Goal: Register for event/course

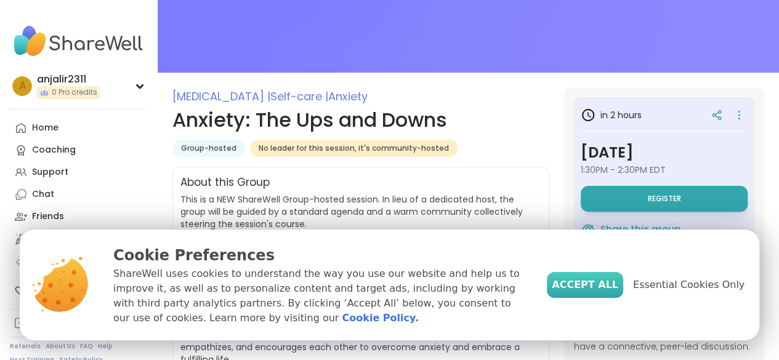
click at [599, 292] on span "Accept All" at bounding box center [585, 285] width 66 height 15
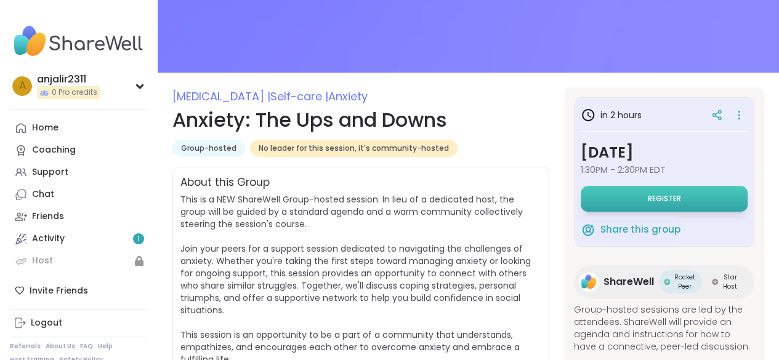
click at [633, 195] on button "Register" at bounding box center [664, 199] width 167 height 26
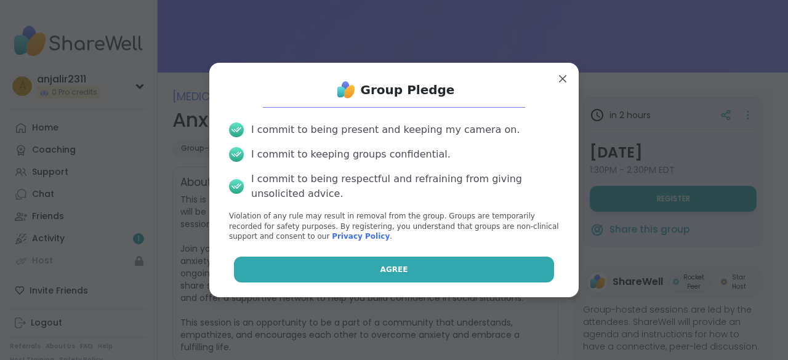
click at [359, 274] on button "Agree" at bounding box center [394, 270] width 321 height 26
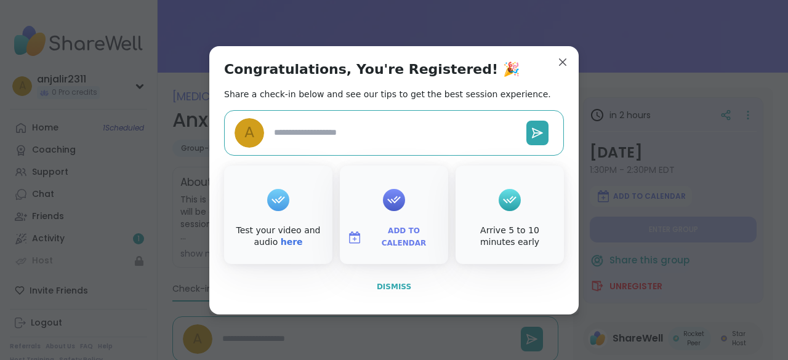
click at [387, 279] on button "Dismiss" at bounding box center [394, 287] width 340 height 26
type textarea "*"
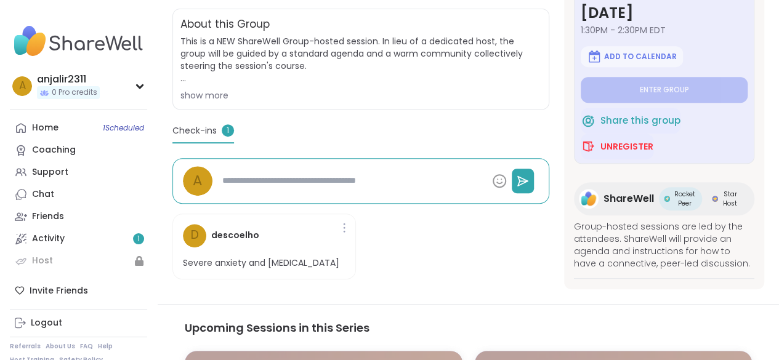
scroll to position [248, 0]
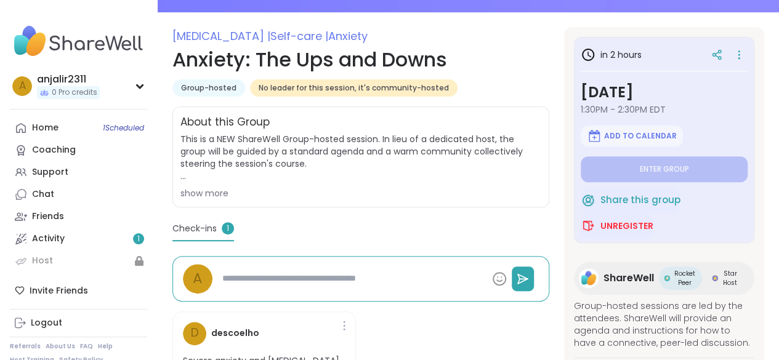
scroll to position [150, 0]
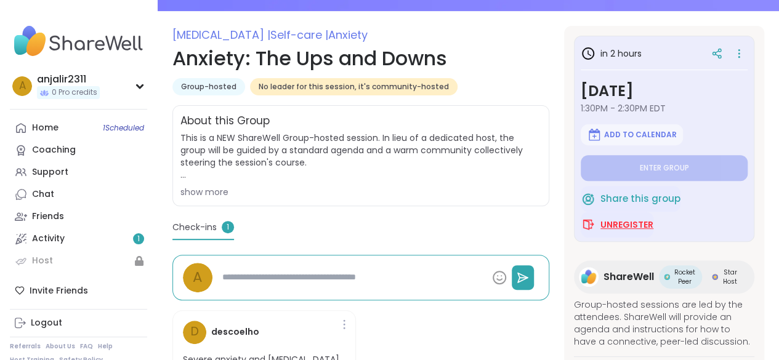
click at [613, 227] on span "Unregister" at bounding box center [626, 225] width 53 height 12
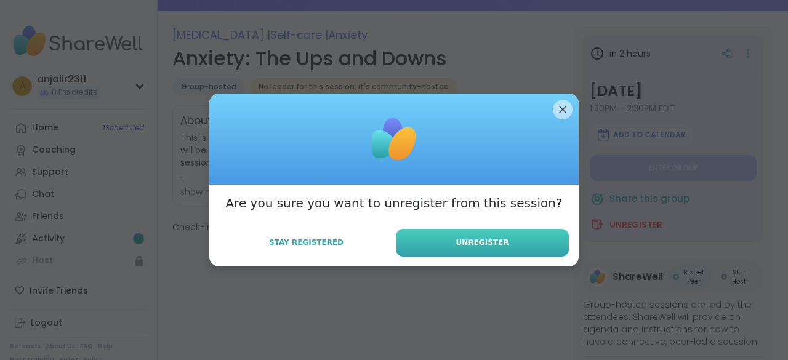
click at [510, 243] on button "Unregister" at bounding box center [482, 243] width 173 height 28
